Goal: Register for event/course

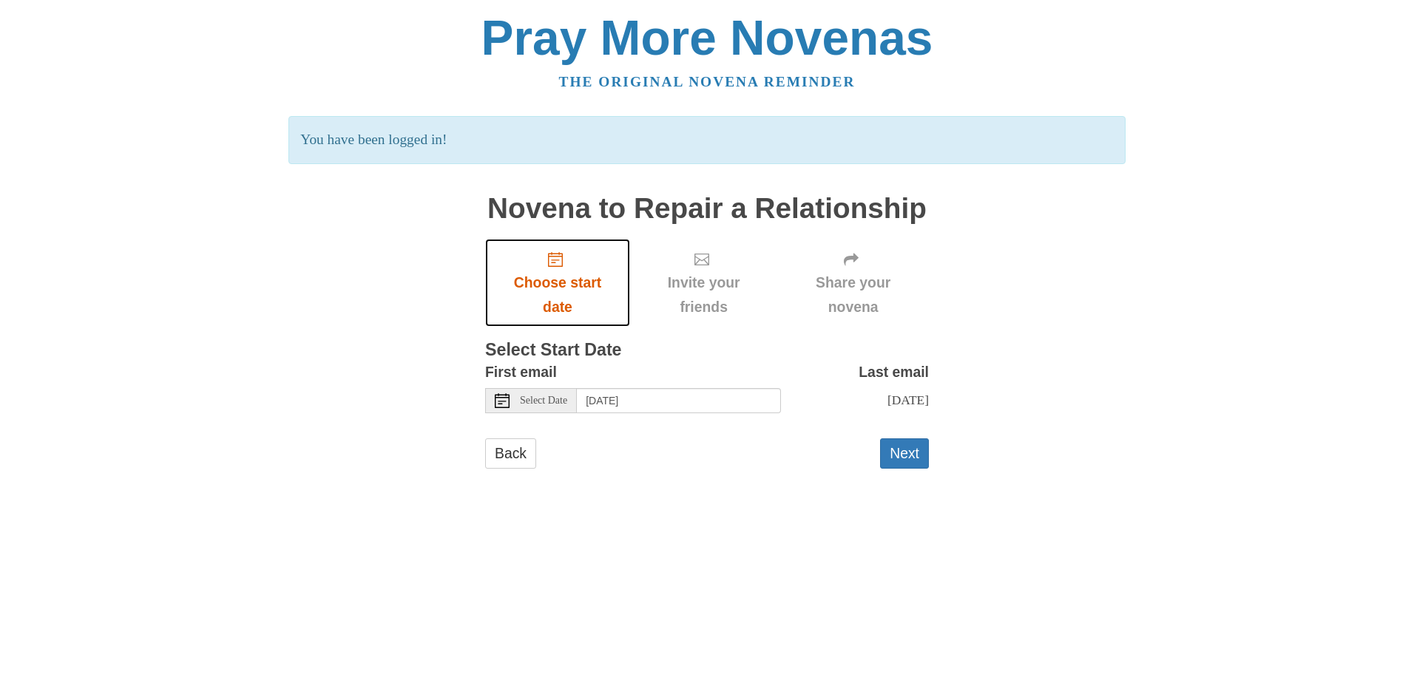
click at [552, 262] on icon "Choose start date" at bounding box center [555, 259] width 15 height 15
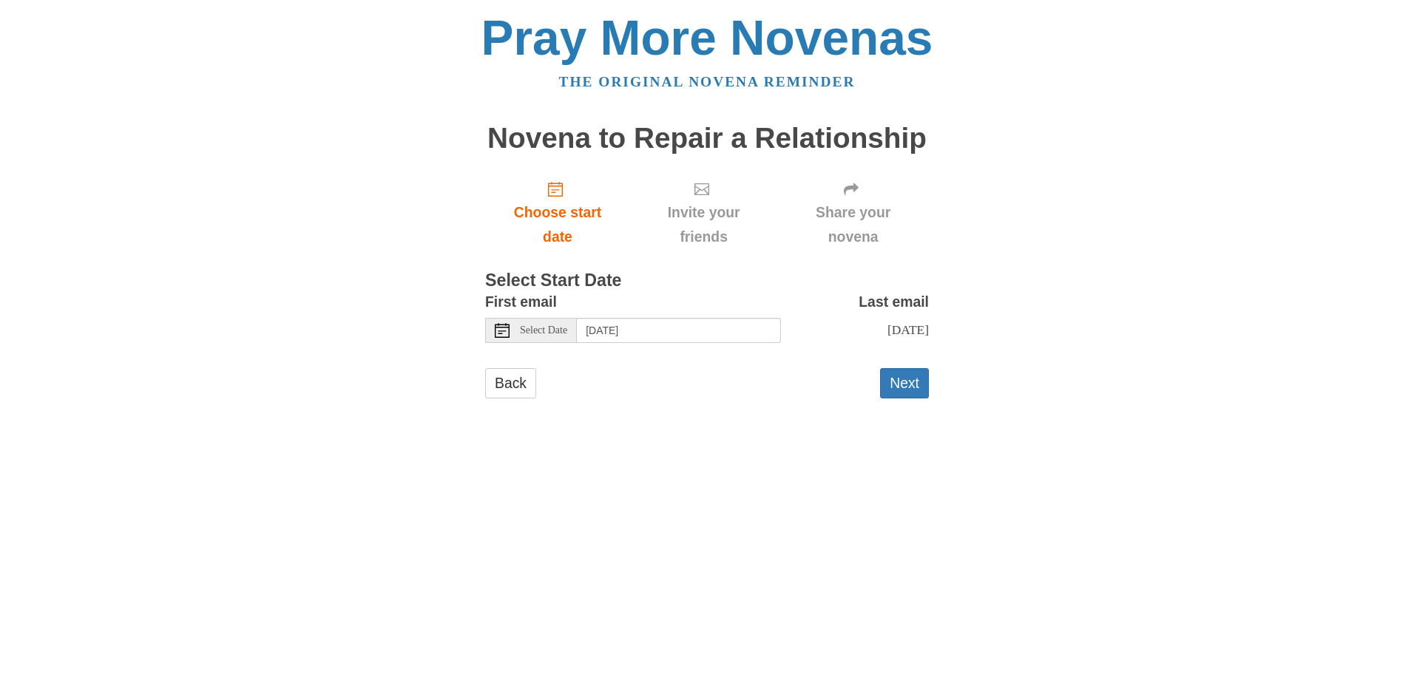
click at [534, 330] on span "Select Date" at bounding box center [543, 330] width 47 height 10
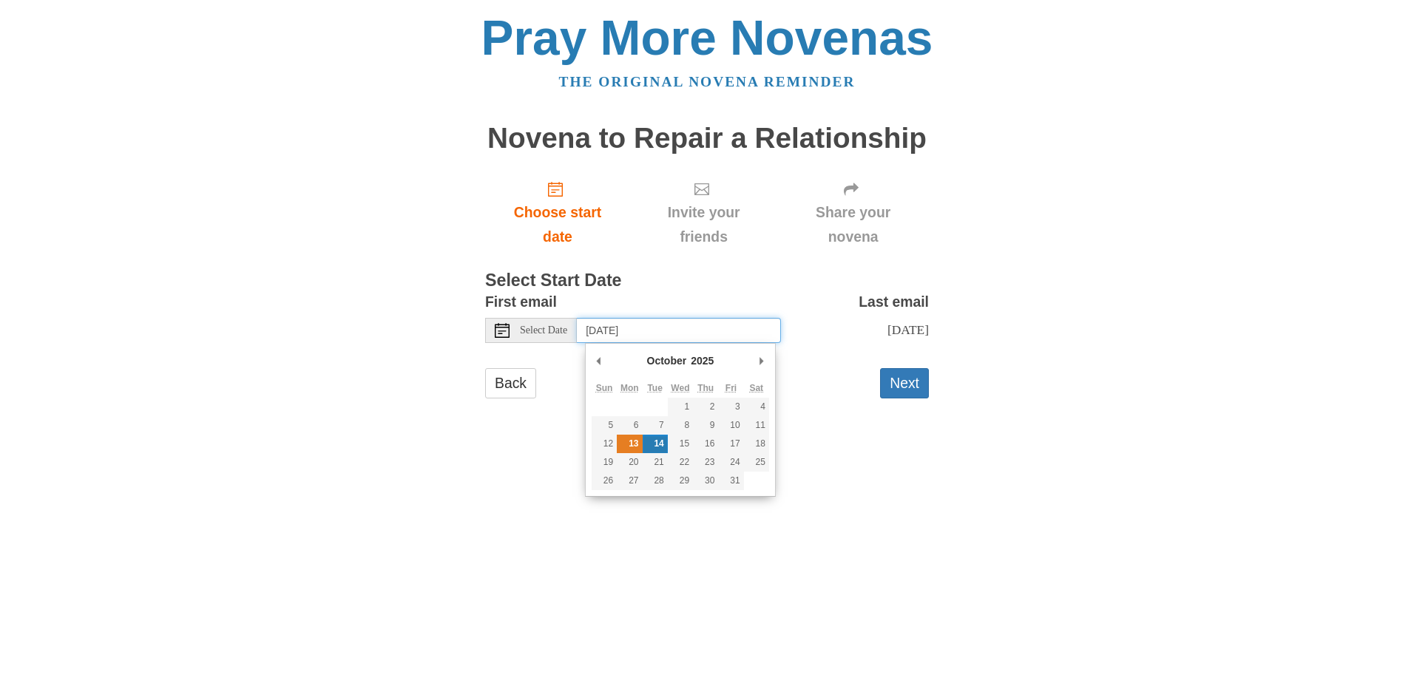
type input "Monday, October 13th"
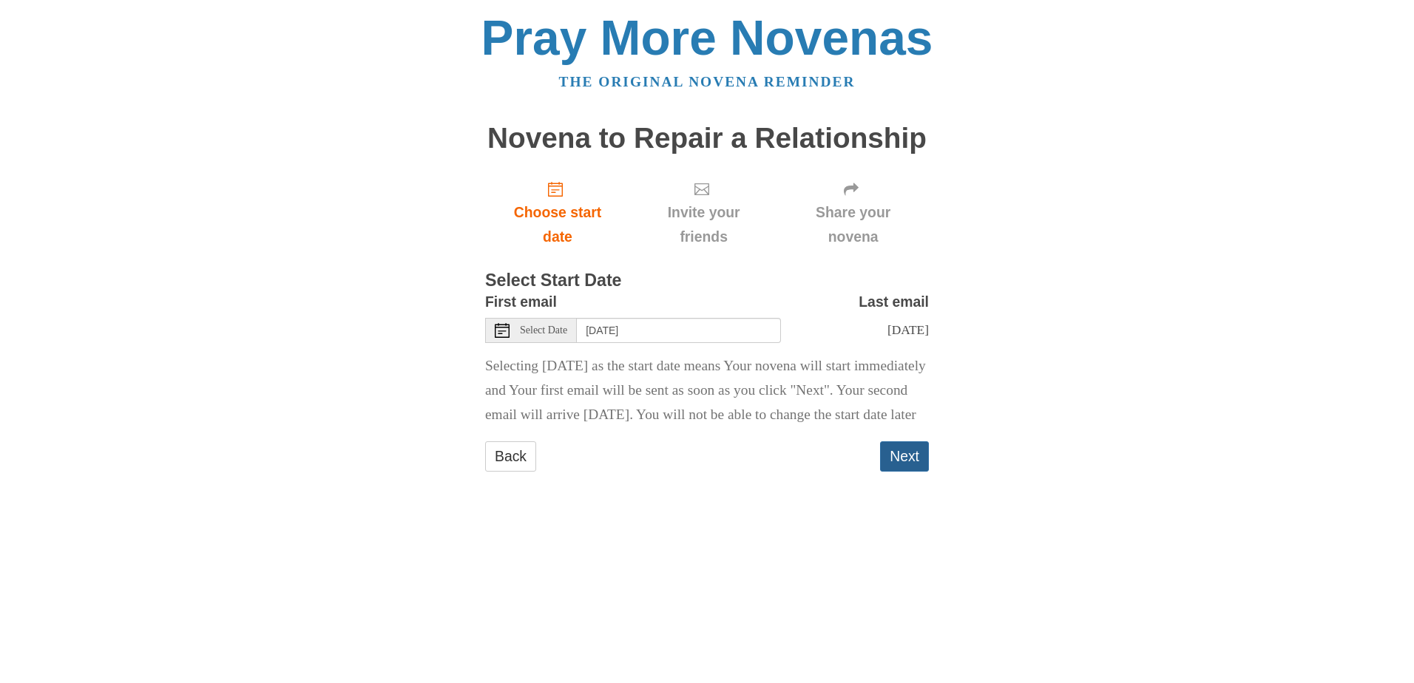
click at [902, 472] on button "Next" at bounding box center [904, 457] width 49 height 30
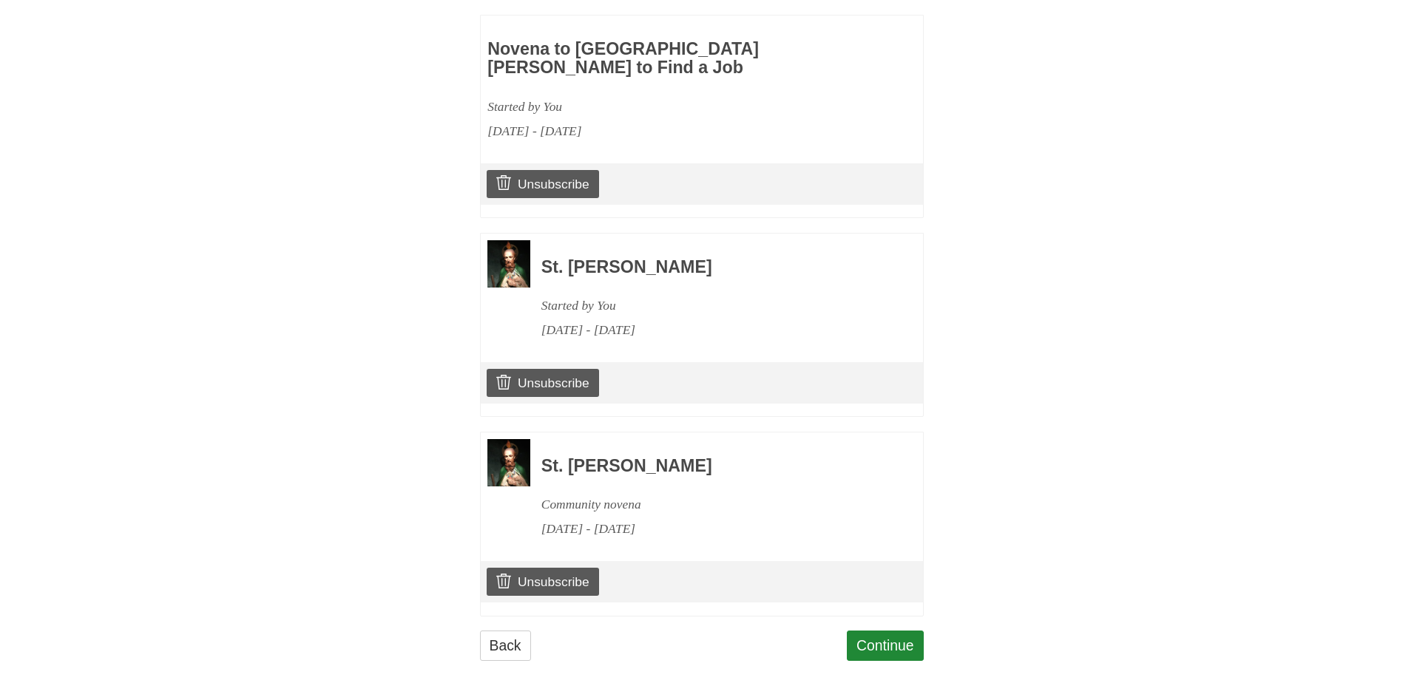
scroll to position [718, 0]
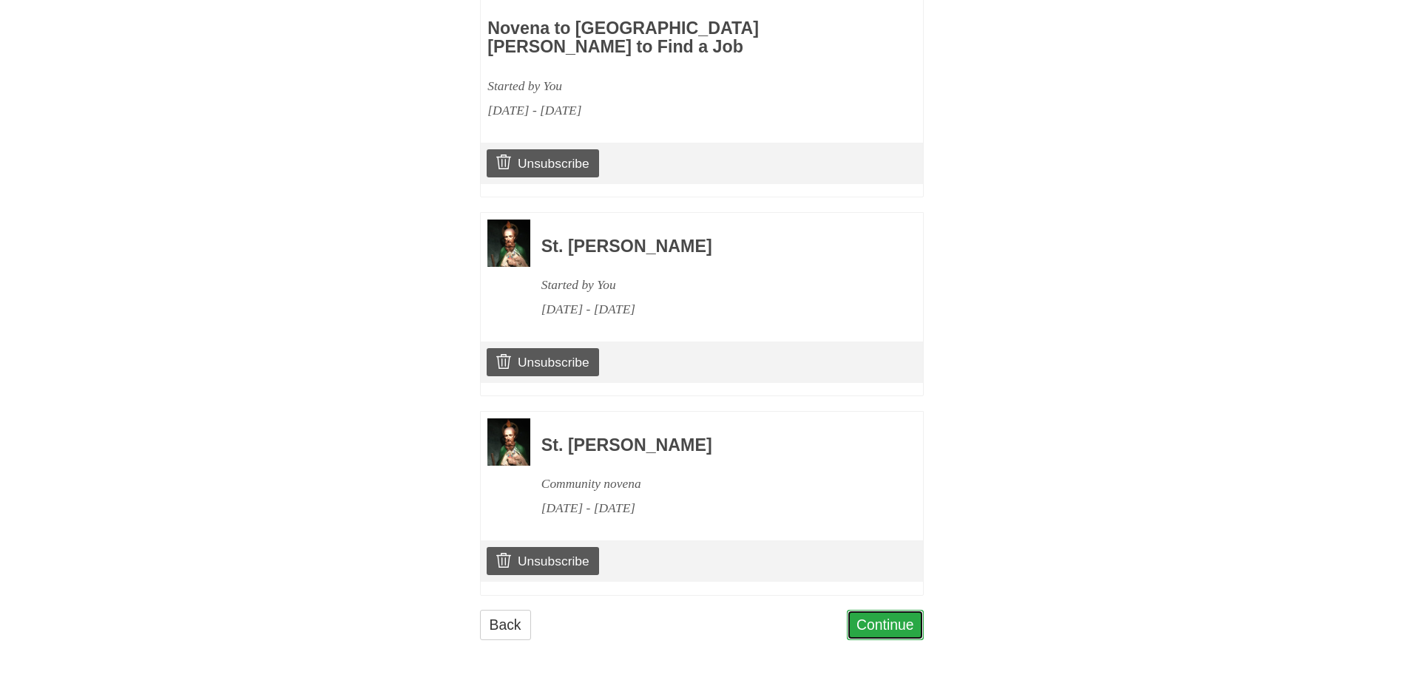
click at [881, 624] on link "Continue" at bounding box center [885, 625] width 77 height 30
